Goal: Information Seeking & Learning: Learn about a topic

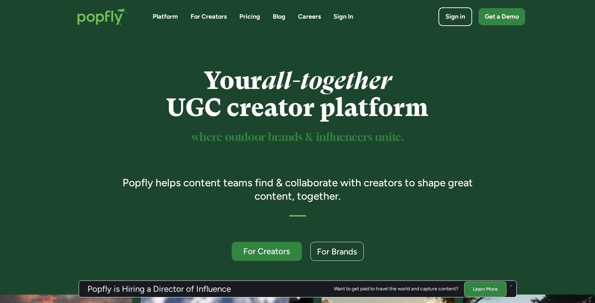
click at [246, 17] on link "Pricing" at bounding box center [249, 16] width 21 height 9
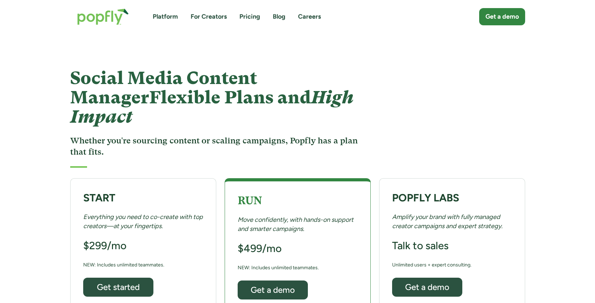
click at [216, 18] on link "For Creators" at bounding box center [209, 16] width 36 height 9
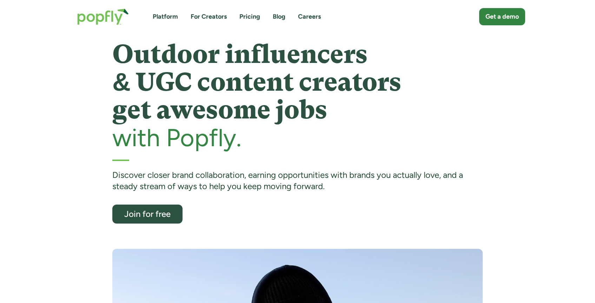
click at [176, 16] on link "Platform" at bounding box center [165, 16] width 25 height 9
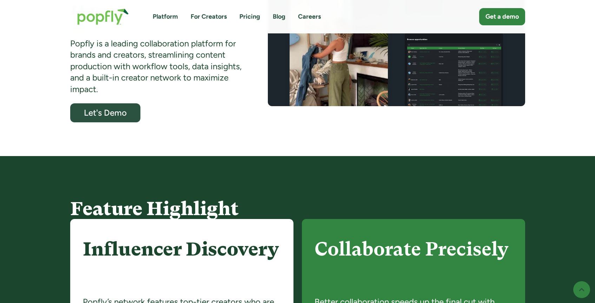
scroll to position [357, 0]
